Goal: Task Accomplishment & Management: Use online tool/utility

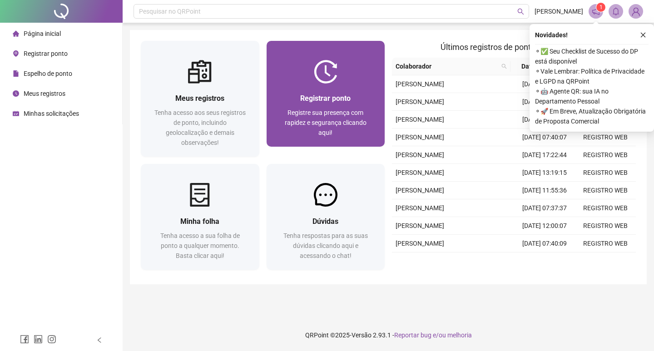
click at [347, 114] on span "Registre sua presença com rapidez e segurança clicando aqui!" at bounding box center [326, 122] width 82 height 27
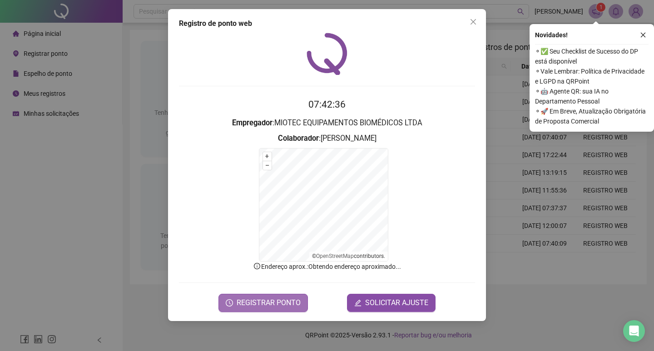
click at [291, 297] on span "REGISTRAR PONTO" at bounding box center [268, 302] width 64 height 11
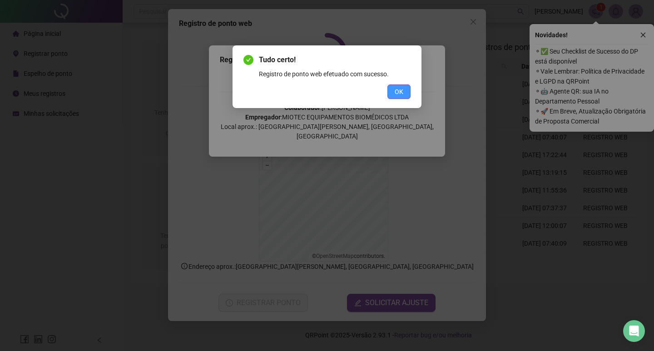
click at [395, 90] on span "OK" at bounding box center [398, 92] width 9 height 10
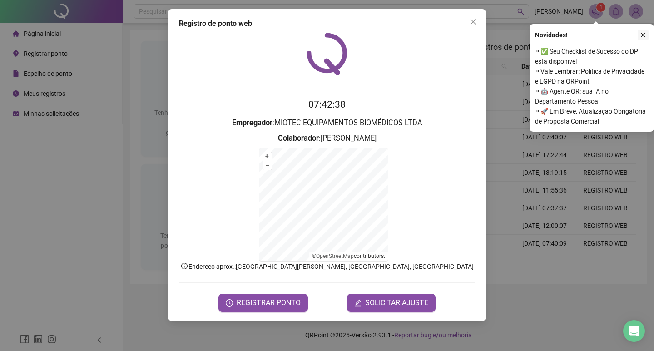
click at [472, 23] on icon "close" at bounding box center [472, 21] width 5 height 5
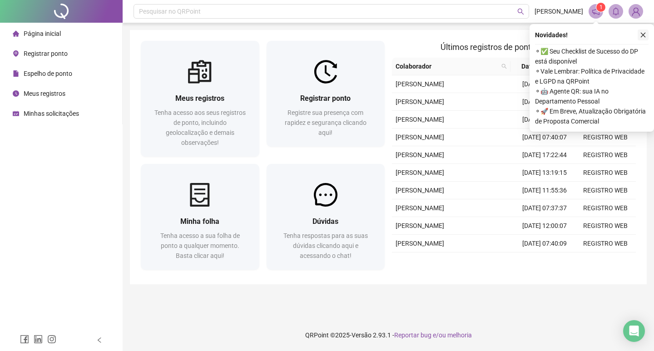
click at [645, 34] on icon "close" at bounding box center [643, 35] width 6 height 6
click at [641, 33] on icon "close" at bounding box center [643, 35] width 6 height 6
